Goal: Task Accomplishment & Management: Manage account settings

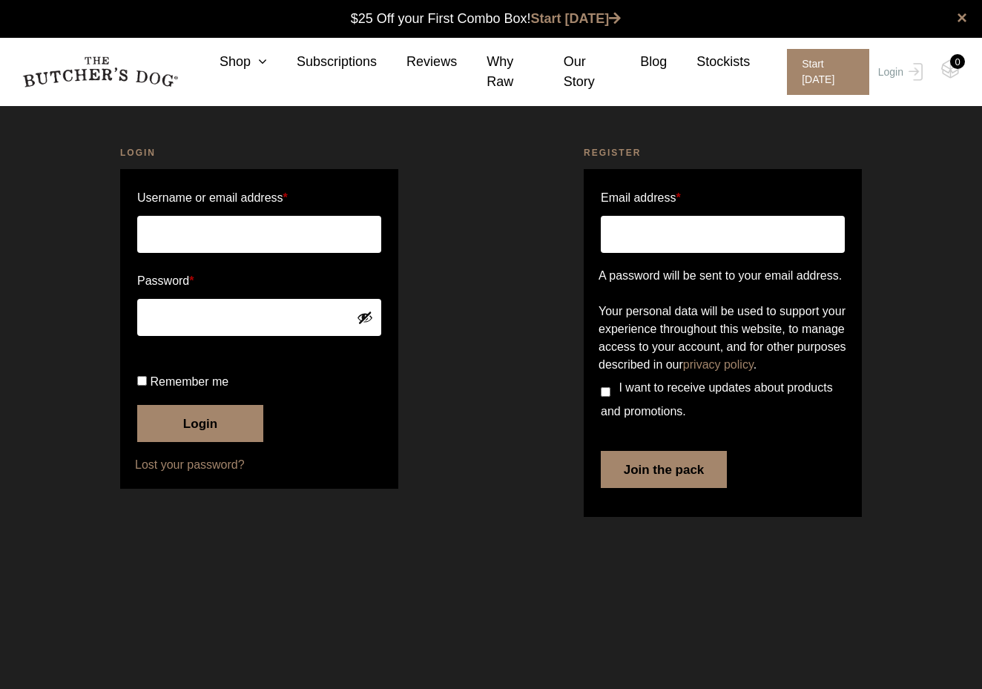
type input "[EMAIL_ADDRESS][DOMAIN_NAME]"
click at [200, 442] on button "Login" at bounding box center [200, 423] width 126 height 37
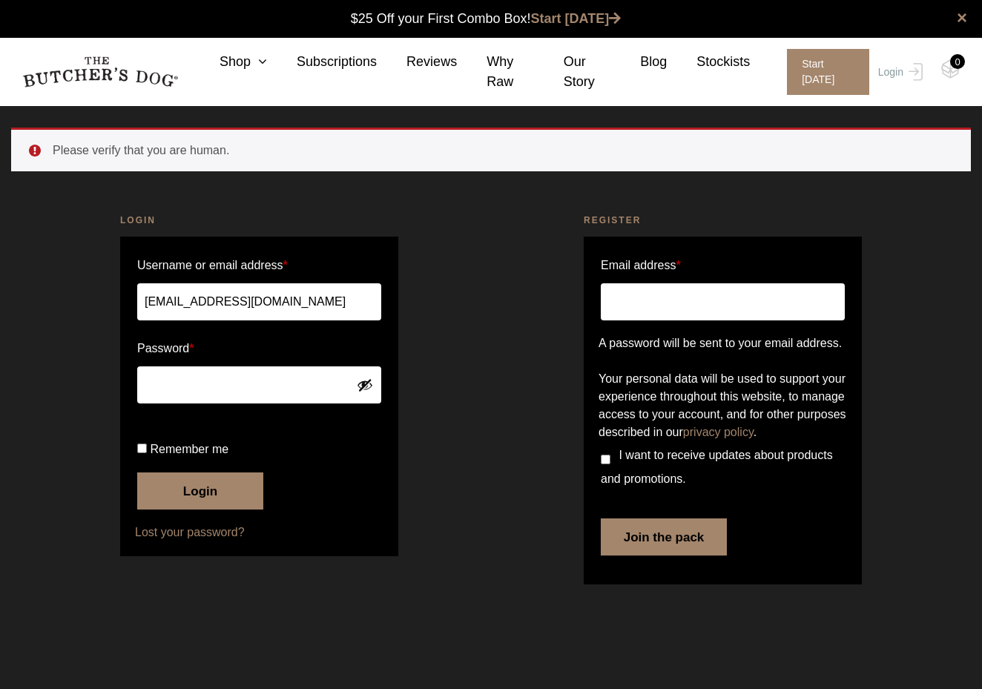
click at [207, 510] on button "Login" at bounding box center [200, 491] width 126 height 37
click at [226, 510] on button "Login" at bounding box center [200, 491] width 126 height 37
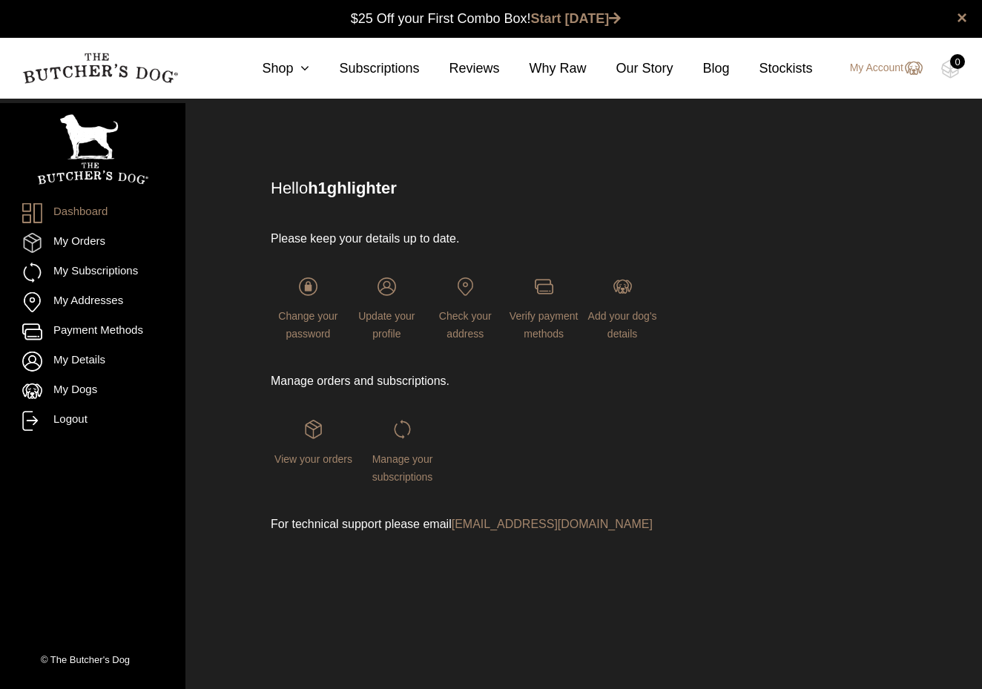
click at [400, 467] on div "Manage your subscriptions" at bounding box center [402, 452] width 85 height 65
click at [411, 457] on span "Manage your subscriptions" at bounding box center [402, 468] width 61 height 30
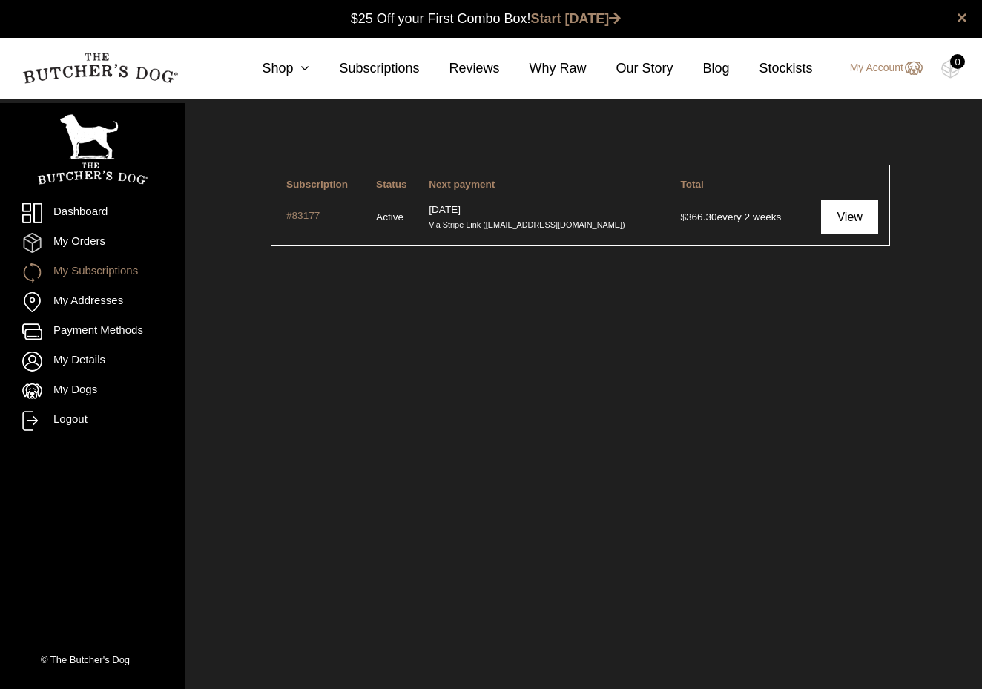
click at [865, 214] on link "View" at bounding box center [849, 216] width 57 height 33
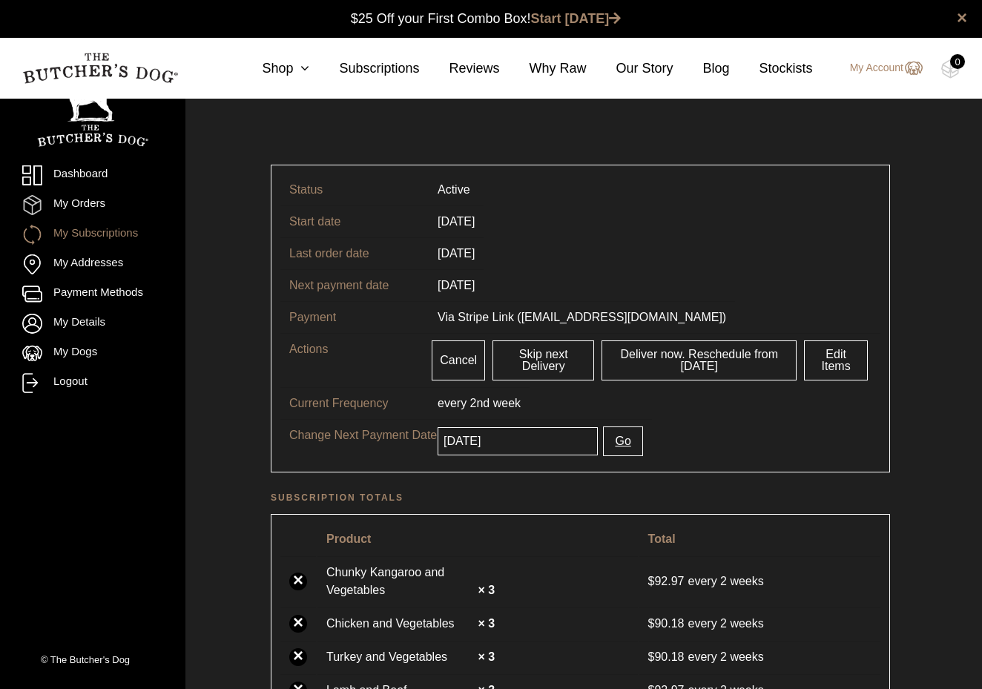
scroll to position [1, 0]
click at [532, 349] on link "Skip next Delivery" at bounding box center [544, 360] width 102 height 40
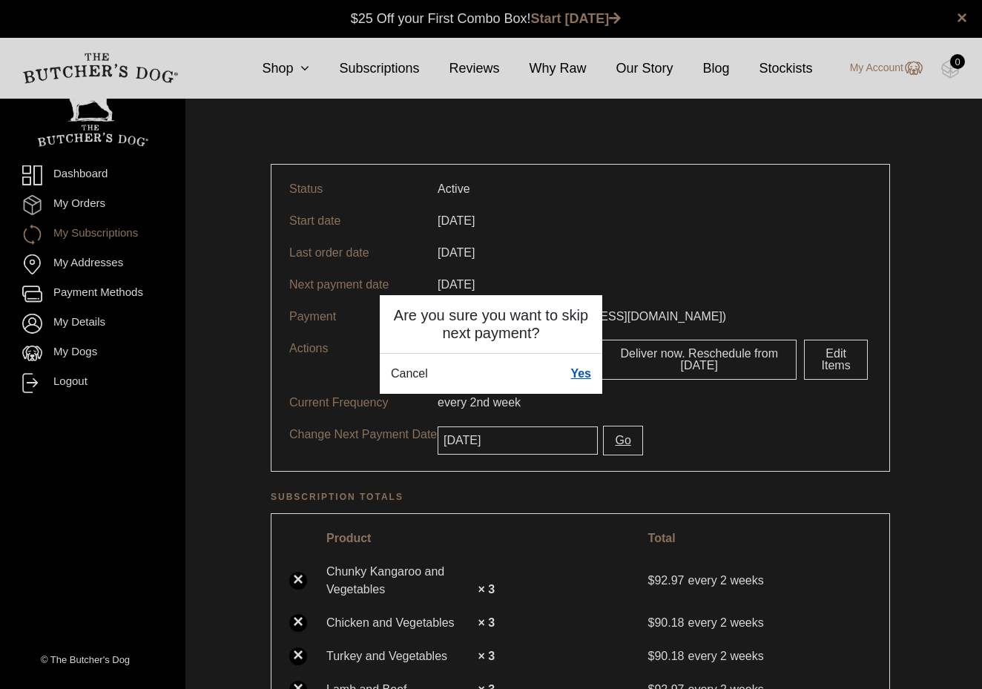
click at [585, 381] on link "Yes" at bounding box center [580, 374] width 21 height 18
